Goal: Task Accomplishment & Management: Manage account settings

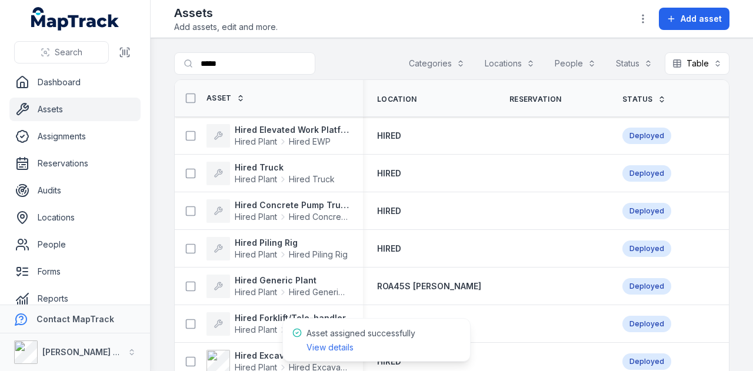
scroll to position [65, 0]
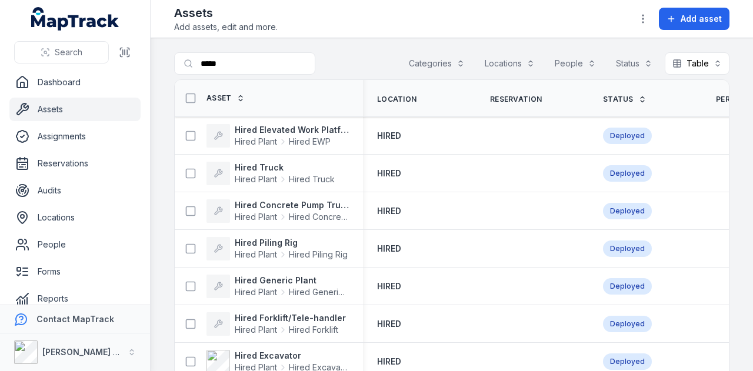
scroll to position [65, 0]
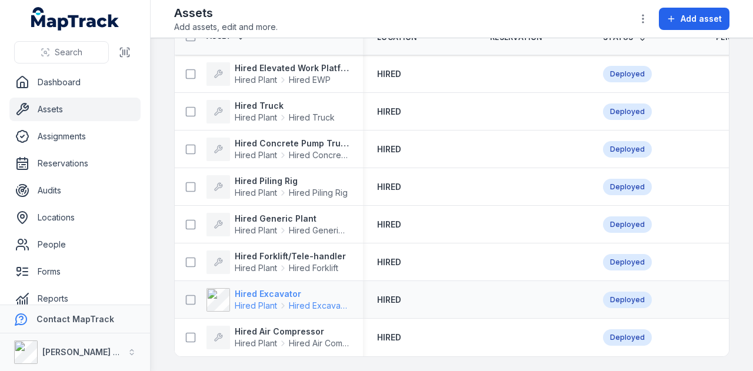
click at [258, 291] on strong "Hired Excavator" at bounding box center [292, 294] width 114 height 12
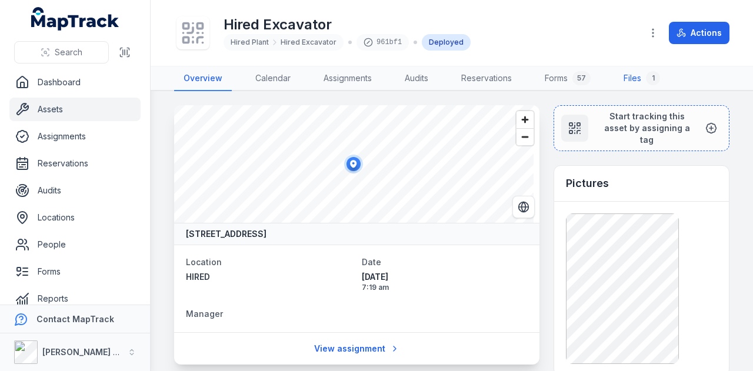
click at [642, 80] on link "Files 1" at bounding box center [641, 78] width 55 height 25
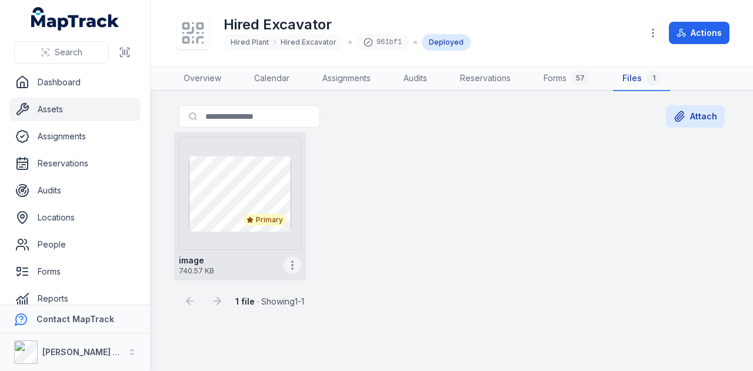
click at [297, 266] on icon "button" at bounding box center [292, 265] width 12 height 12
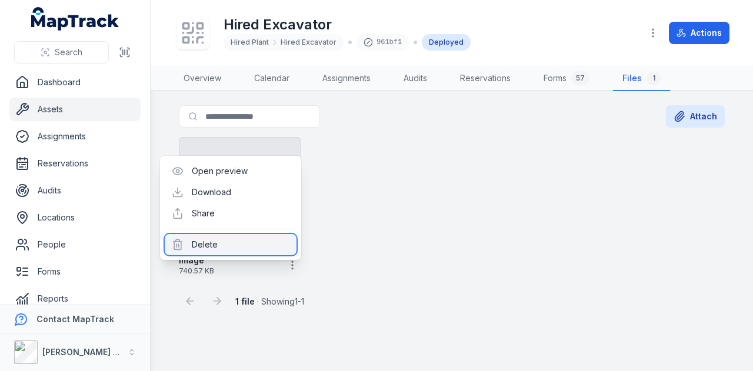
click at [241, 249] on div "Delete" at bounding box center [231, 244] width 132 height 21
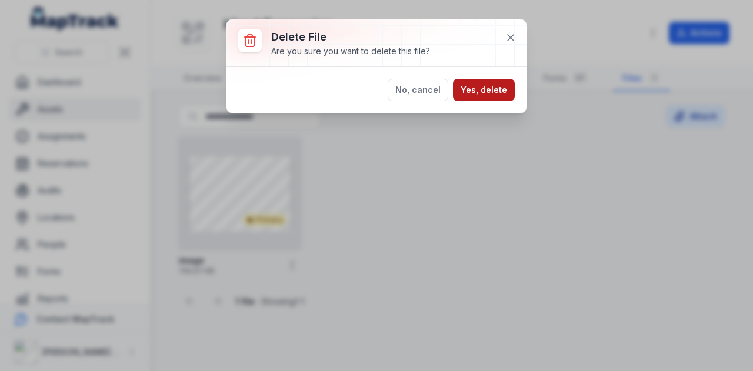
click at [502, 89] on button "Yes, delete" at bounding box center [484, 90] width 62 height 22
